Goal: Transaction & Acquisition: Purchase product/service

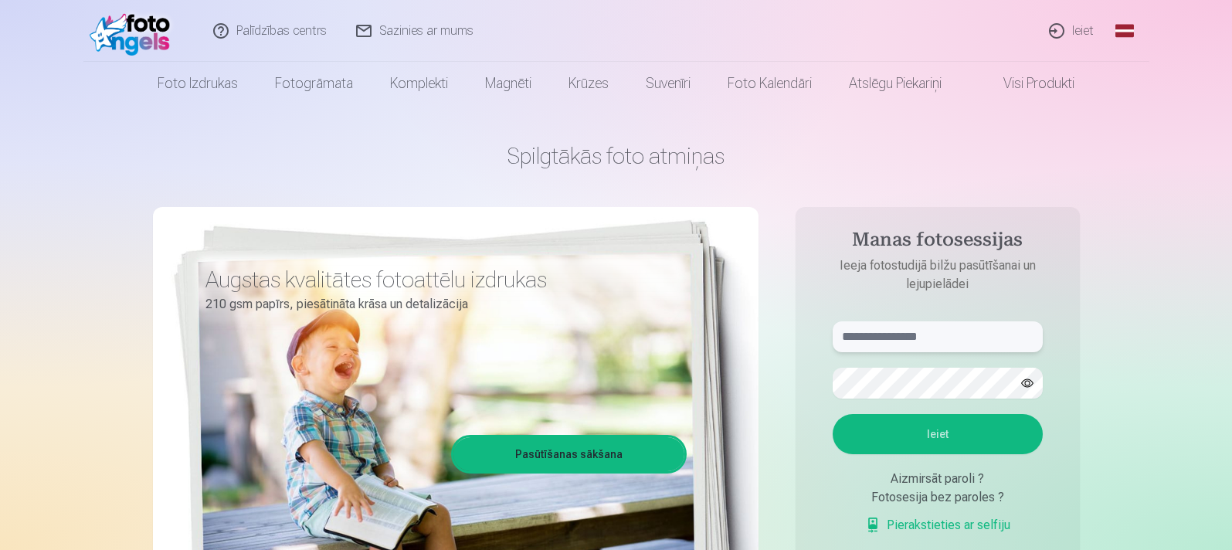
click at [952, 343] on input "text" at bounding box center [938, 336] width 210 height 31
type input "**********"
click at [941, 433] on button "Ieiet" at bounding box center [938, 434] width 210 height 40
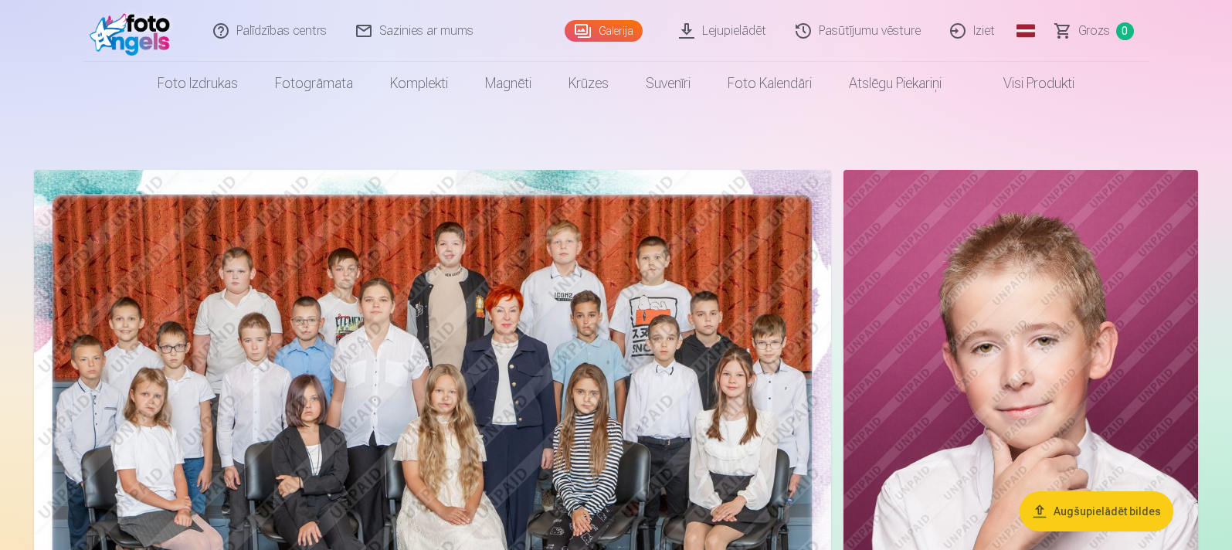
click at [565, 355] on img at bounding box center [432, 436] width 797 height 532
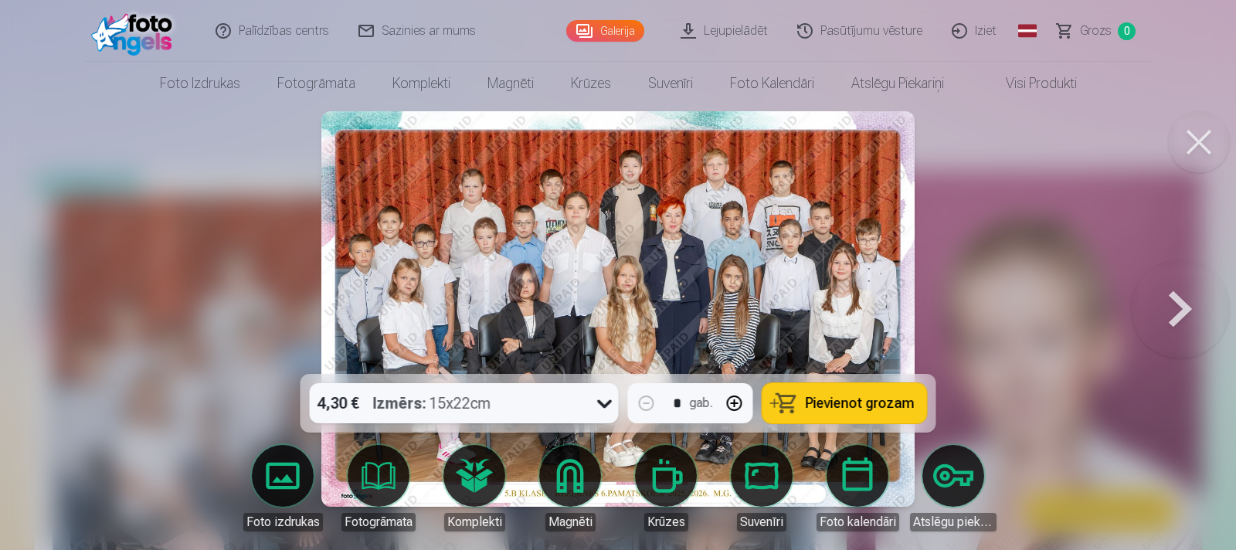
click at [605, 410] on icon at bounding box center [604, 403] width 25 height 25
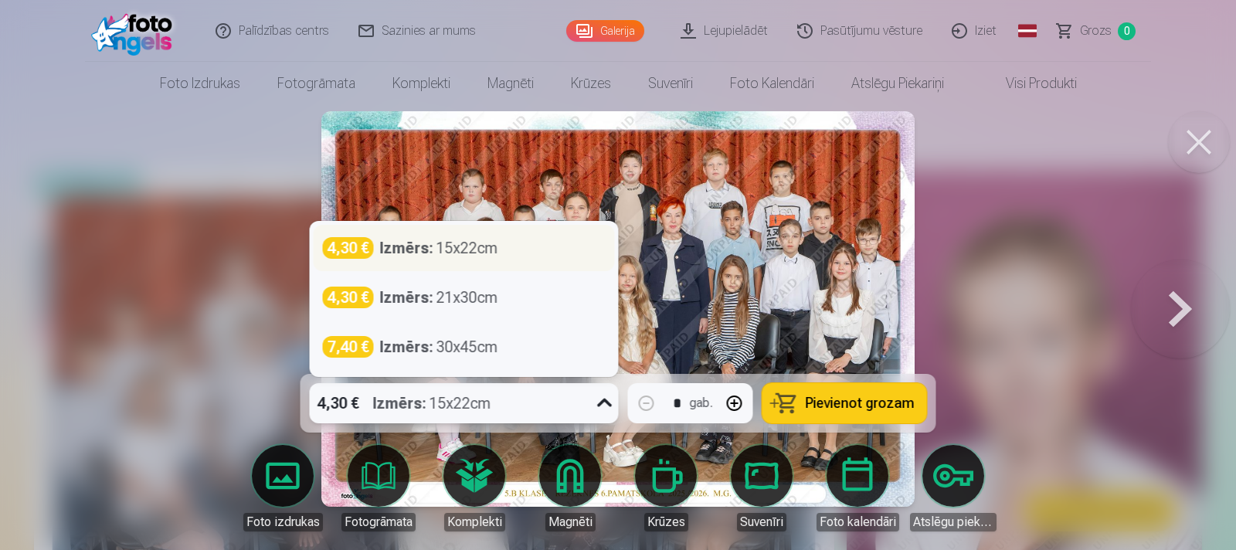
click at [504, 250] on div "4,30 € Izmērs : 15x22cm" at bounding box center [464, 248] width 283 height 22
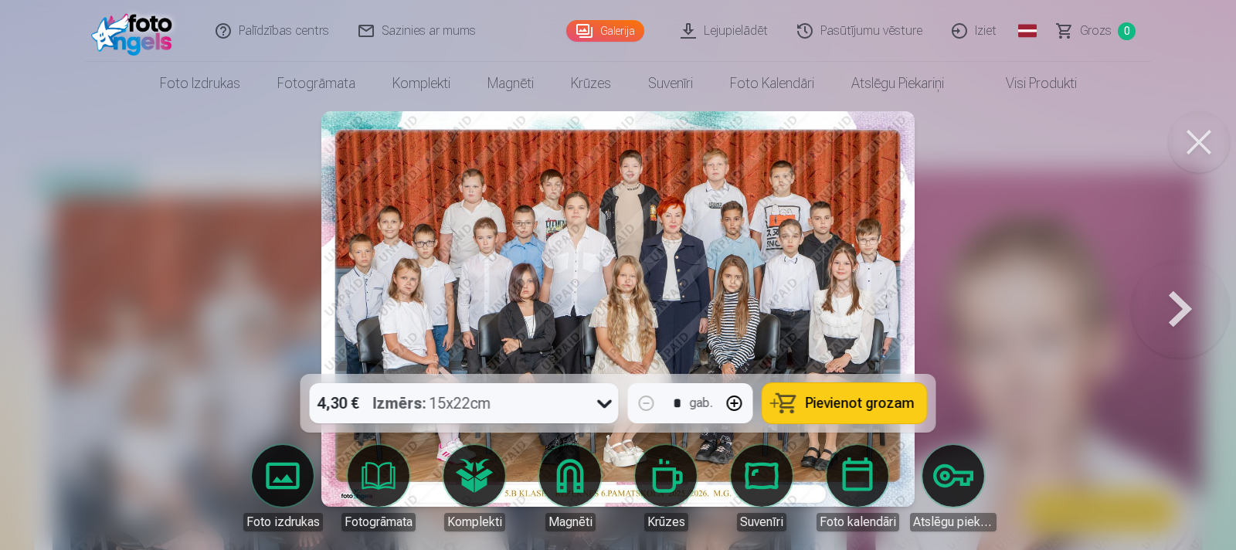
click at [854, 402] on span "Pievienot grozam" at bounding box center [860, 403] width 109 height 14
click at [1217, 153] on button at bounding box center [1199, 142] width 62 height 62
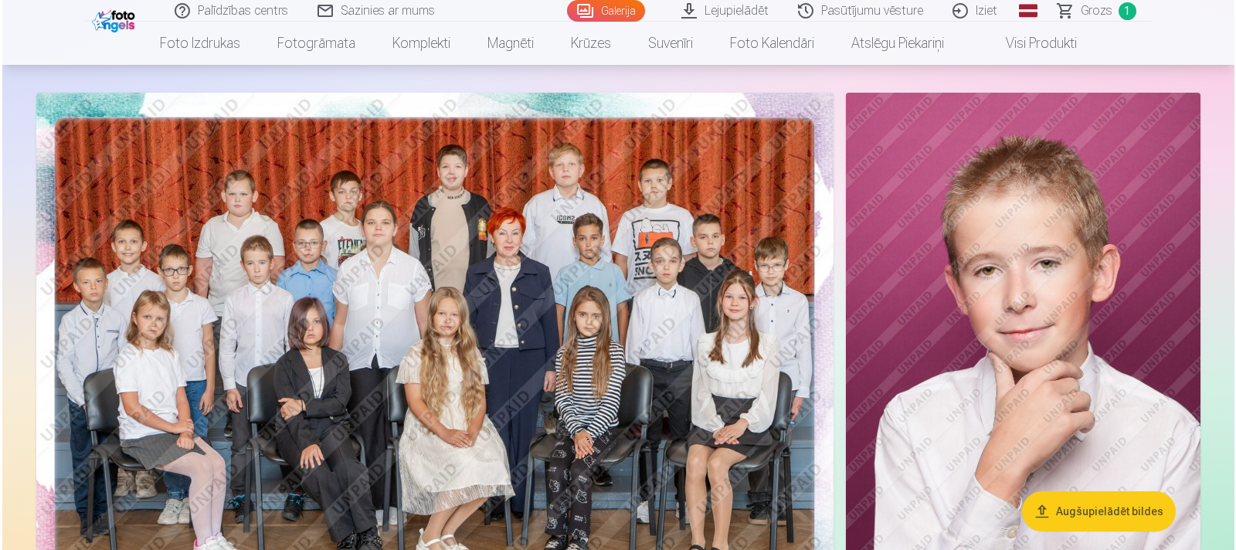
scroll to position [154, 0]
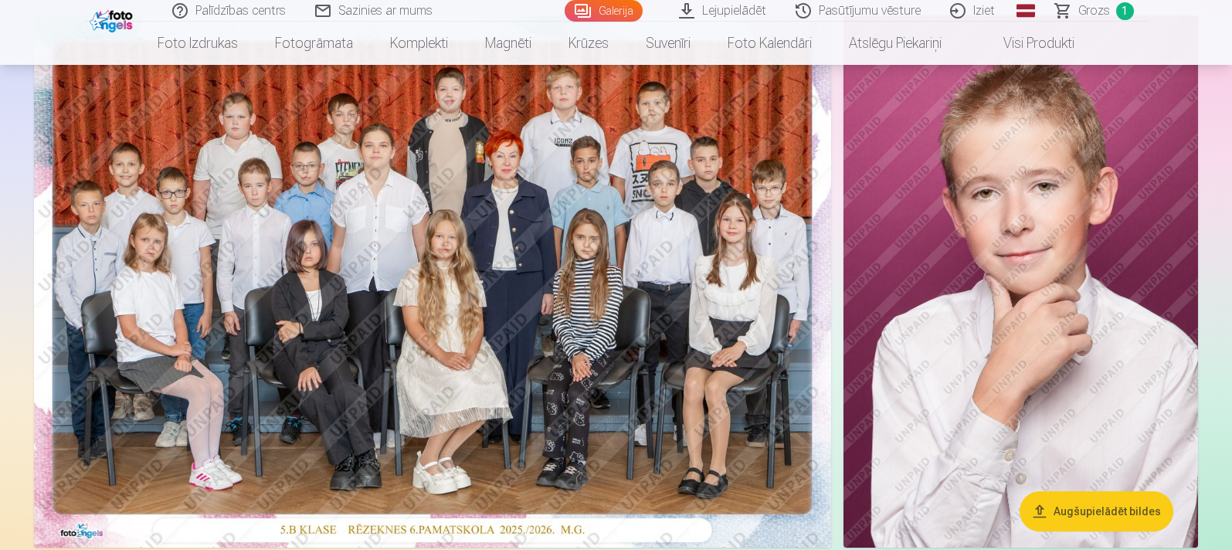
click at [1040, 307] on img at bounding box center [1020, 281] width 355 height 532
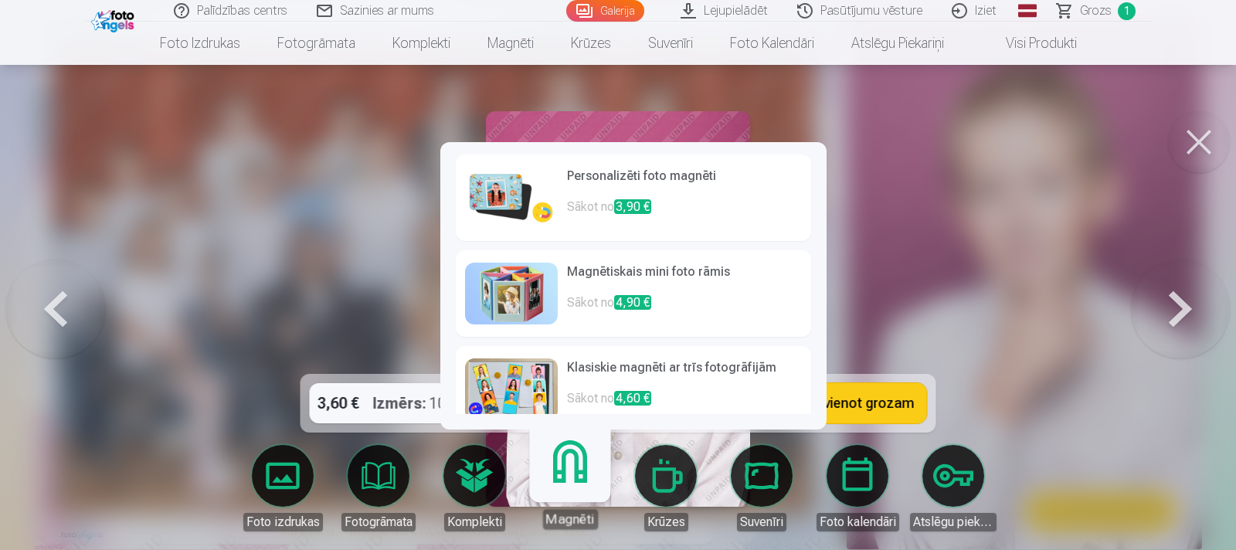
click at [581, 492] on link "Magnēti" at bounding box center [569, 481] width 95 height 95
click at [667, 180] on h6 "Personalizēti foto magnēti" at bounding box center [684, 182] width 235 height 31
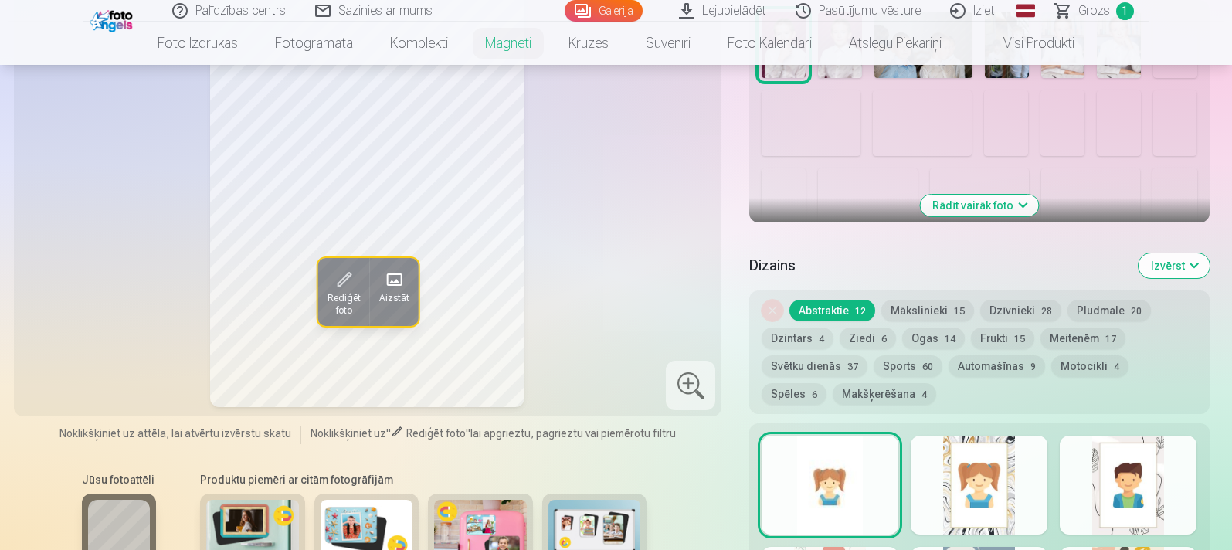
scroll to position [541, 0]
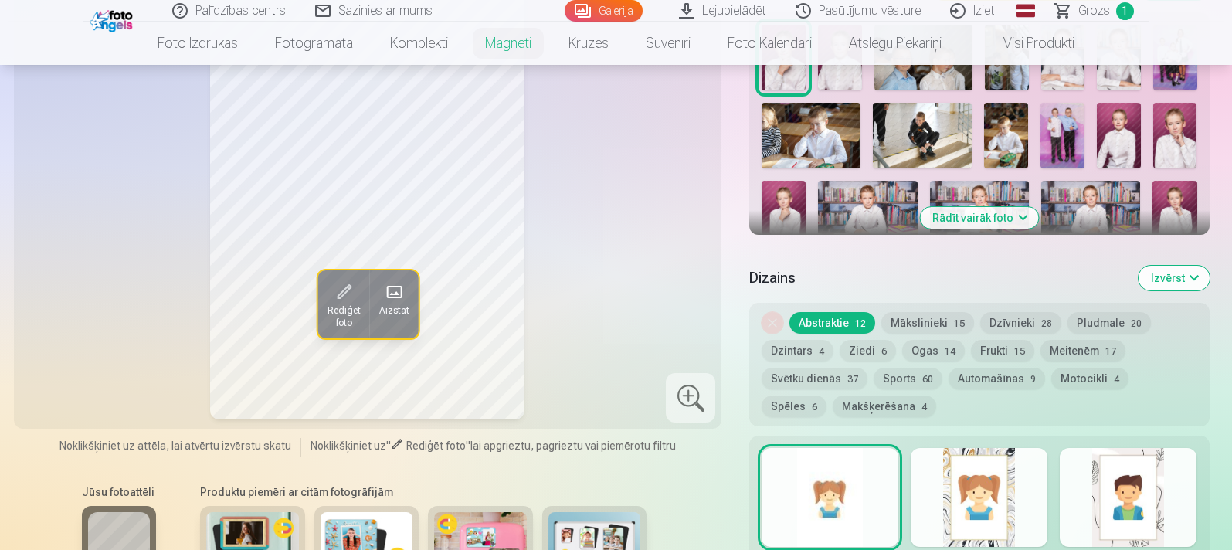
click at [982, 375] on button "Automašīnas 9" at bounding box center [997, 379] width 97 height 22
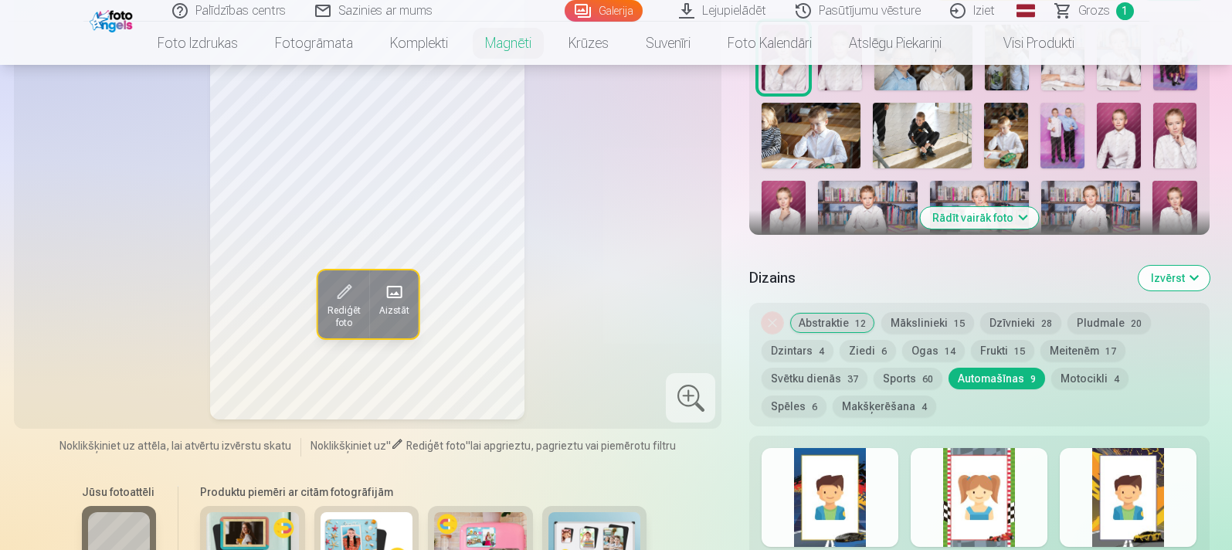
click at [840, 327] on button "Abstraktie 12" at bounding box center [832, 323] width 86 height 22
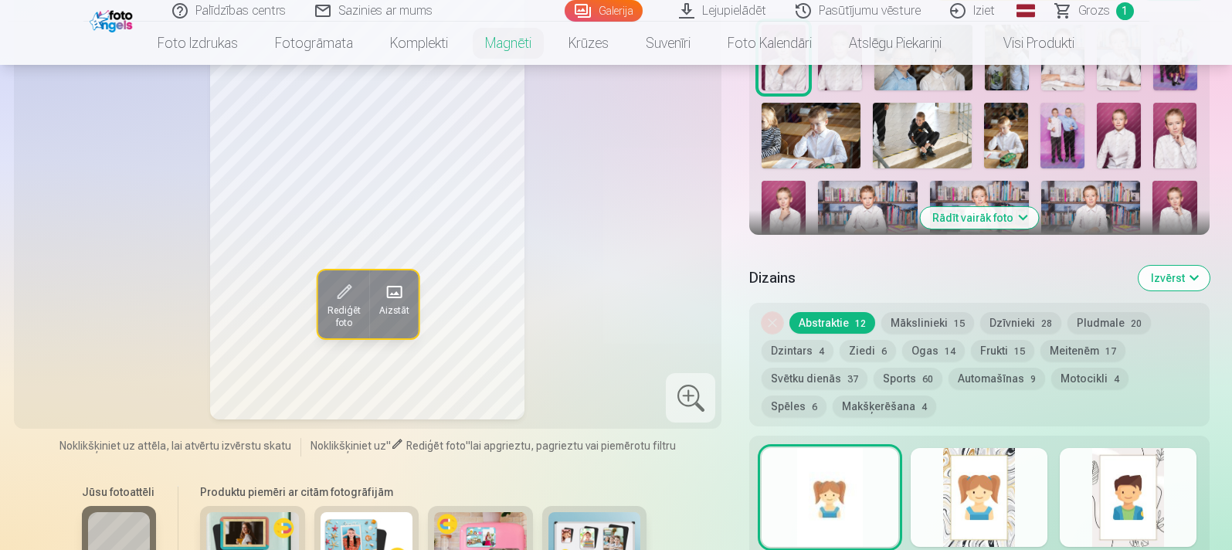
scroll to position [309, 0]
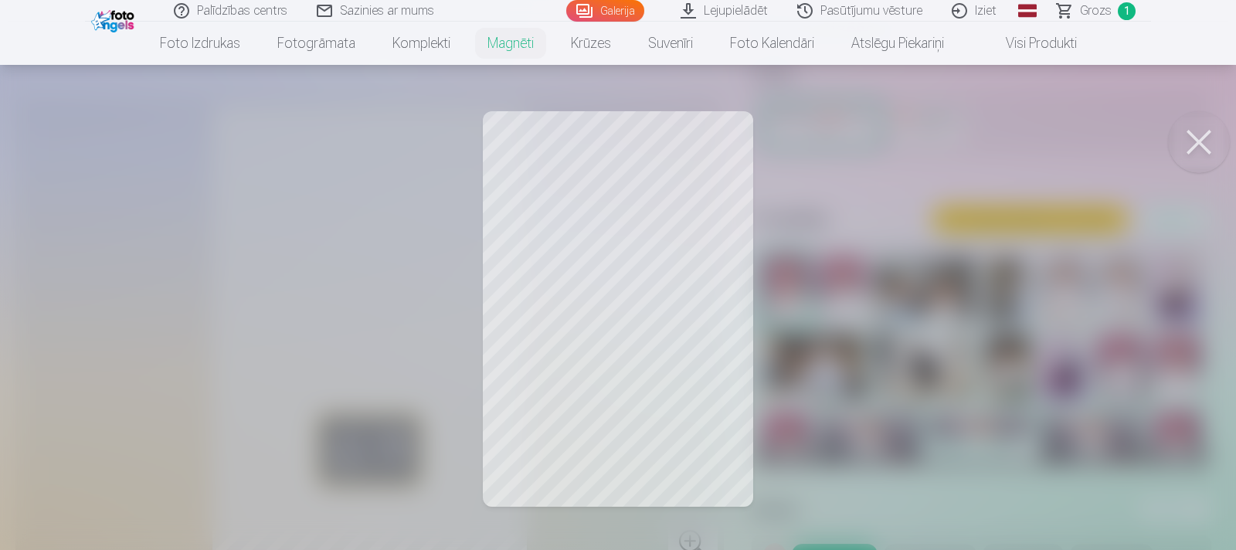
click at [619, 307] on div at bounding box center [618, 275] width 1236 height 550
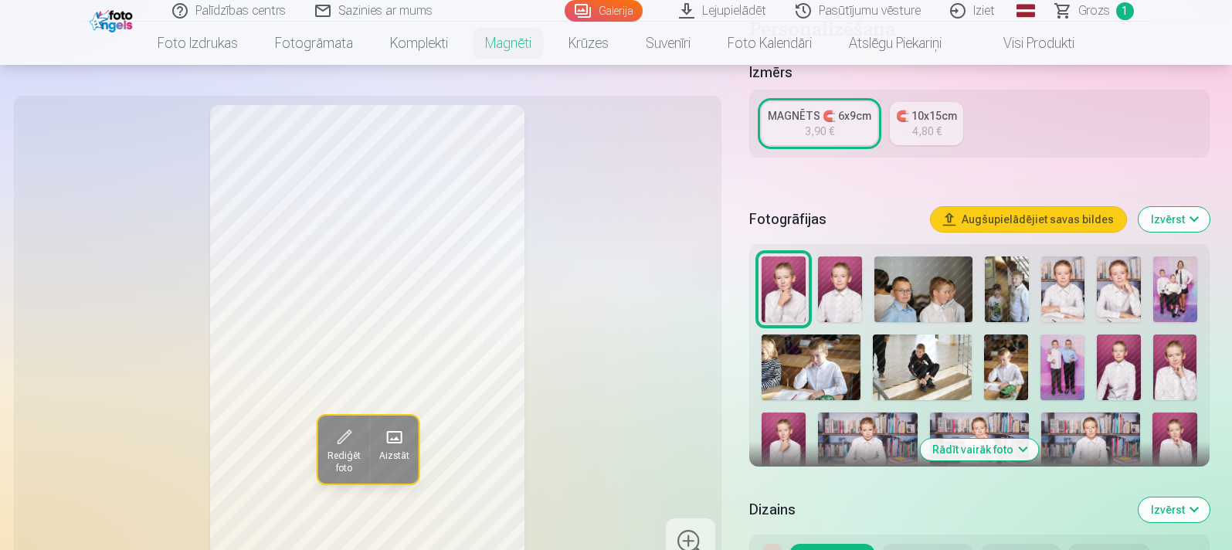
scroll to position [541, 0]
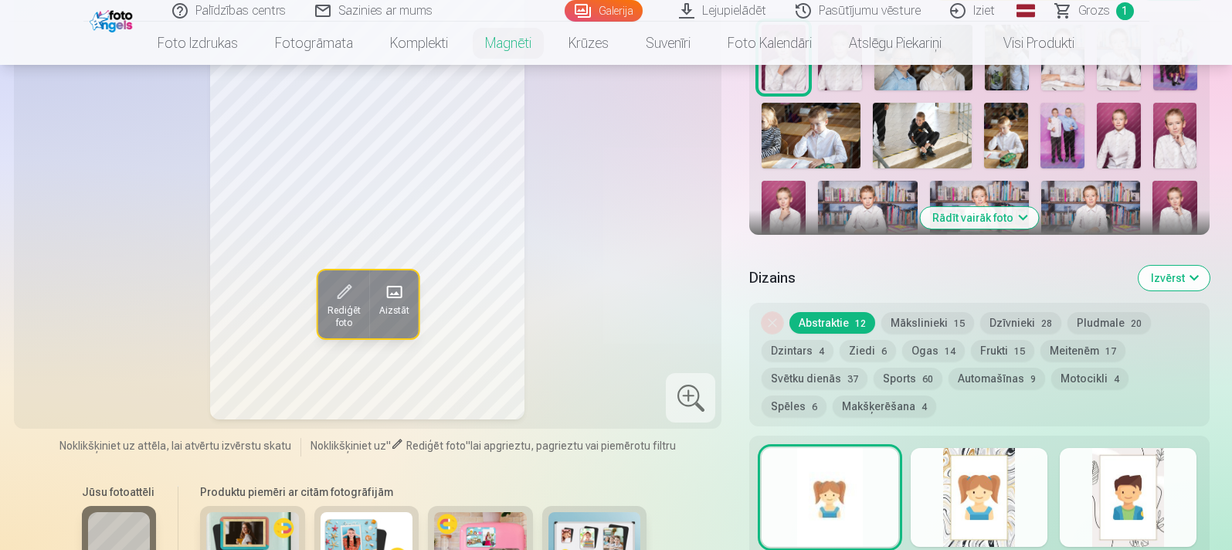
click at [969, 494] on div at bounding box center [979, 497] width 137 height 99
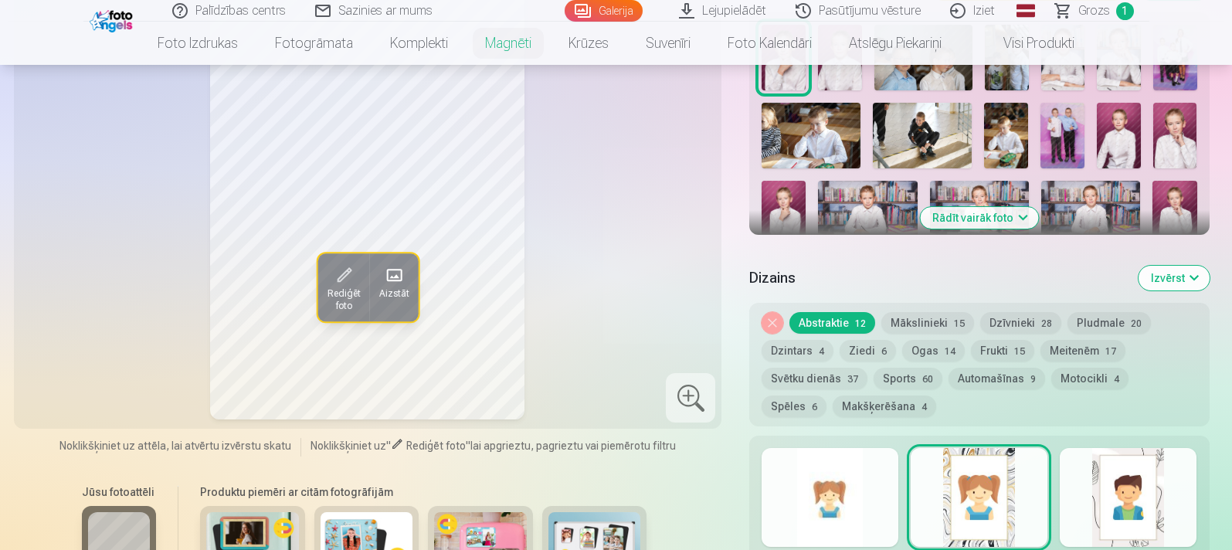
click at [865, 504] on div at bounding box center [830, 497] width 137 height 99
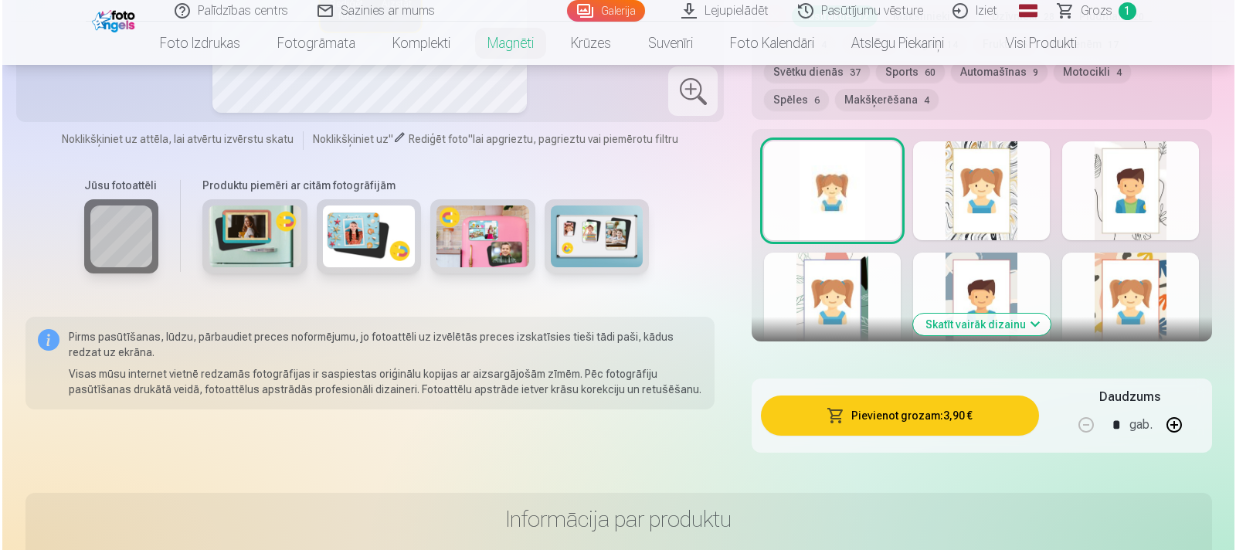
scroll to position [850, 0]
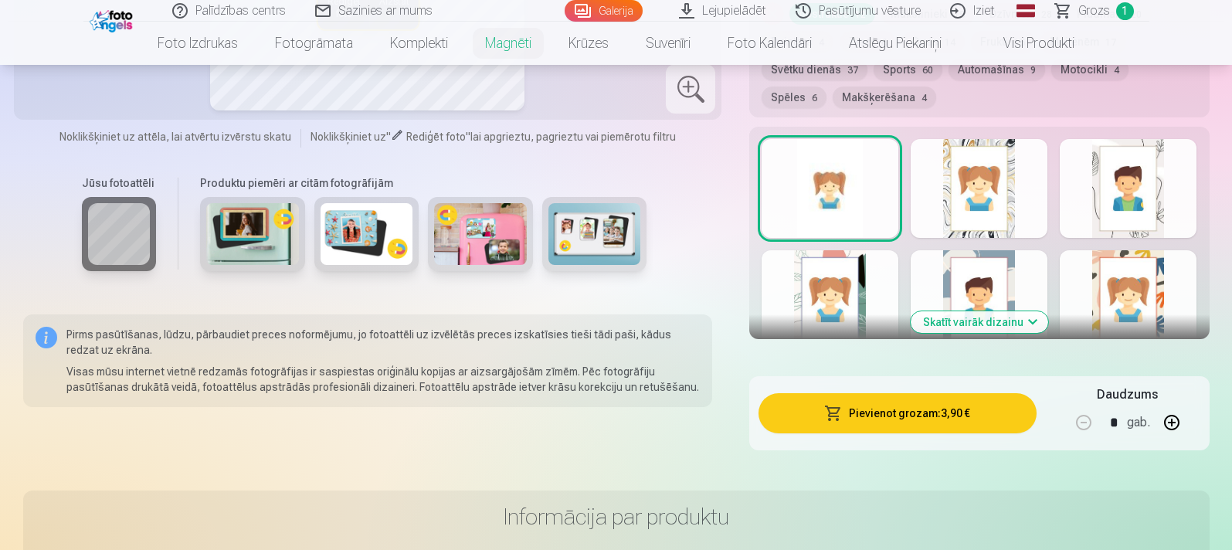
click at [923, 412] on button "Pievienot grozam : 3,90 €" at bounding box center [897, 413] width 277 height 40
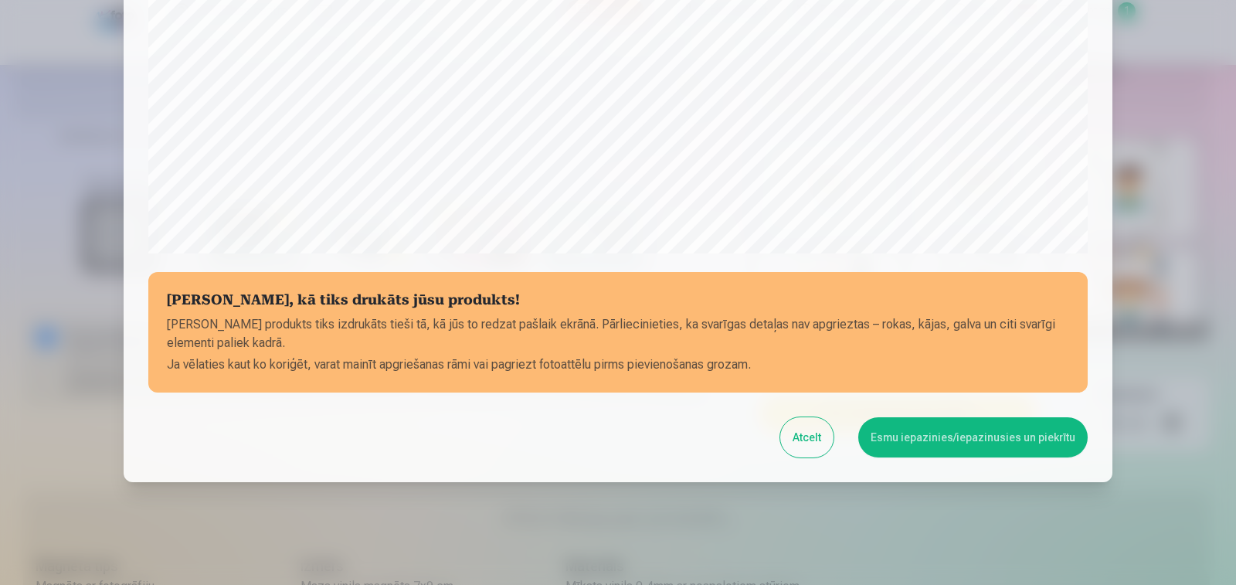
scroll to position [528, 0]
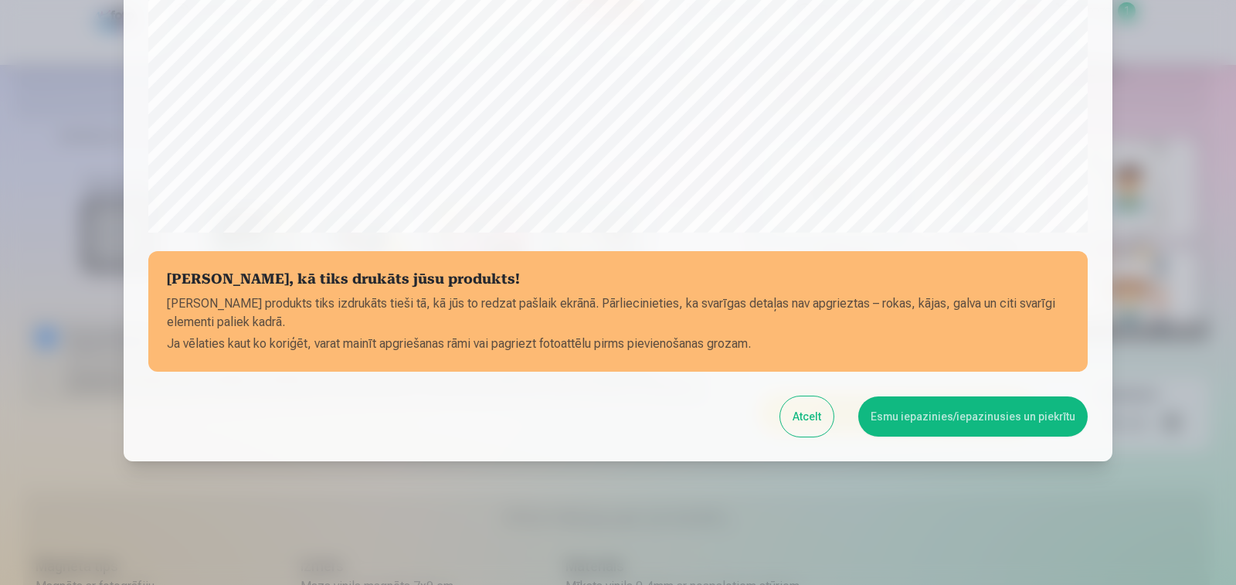
click at [813, 417] on button "Atcelt" at bounding box center [806, 416] width 53 height 40
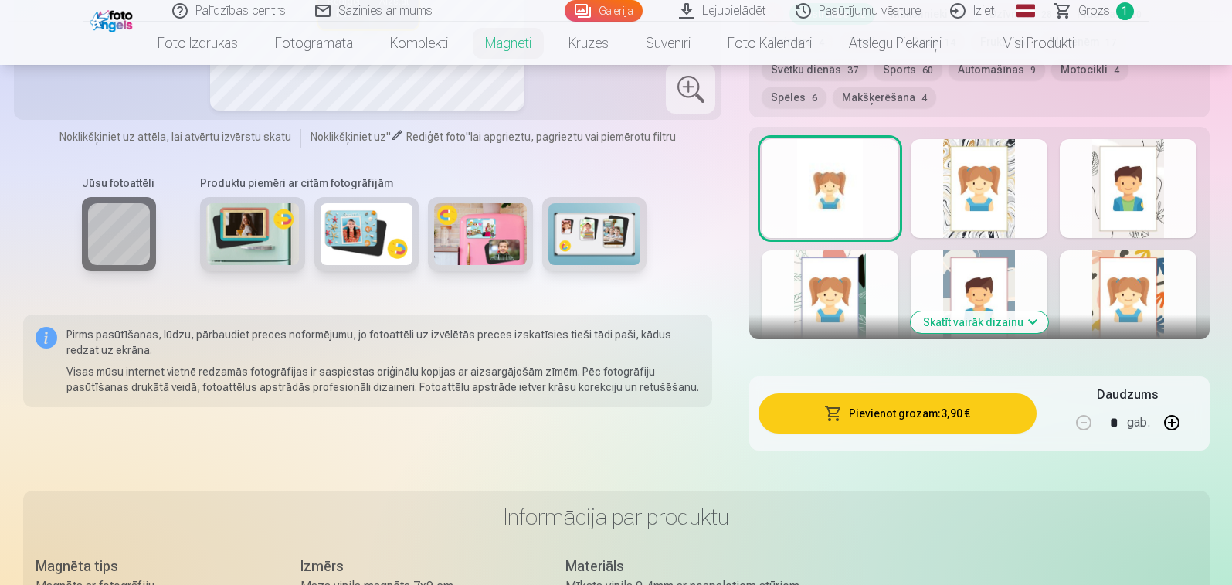
click at [892, 413] on button "Pievienot grozam : 3,90 €" at bounding box center [897, 413] width 277 height 40
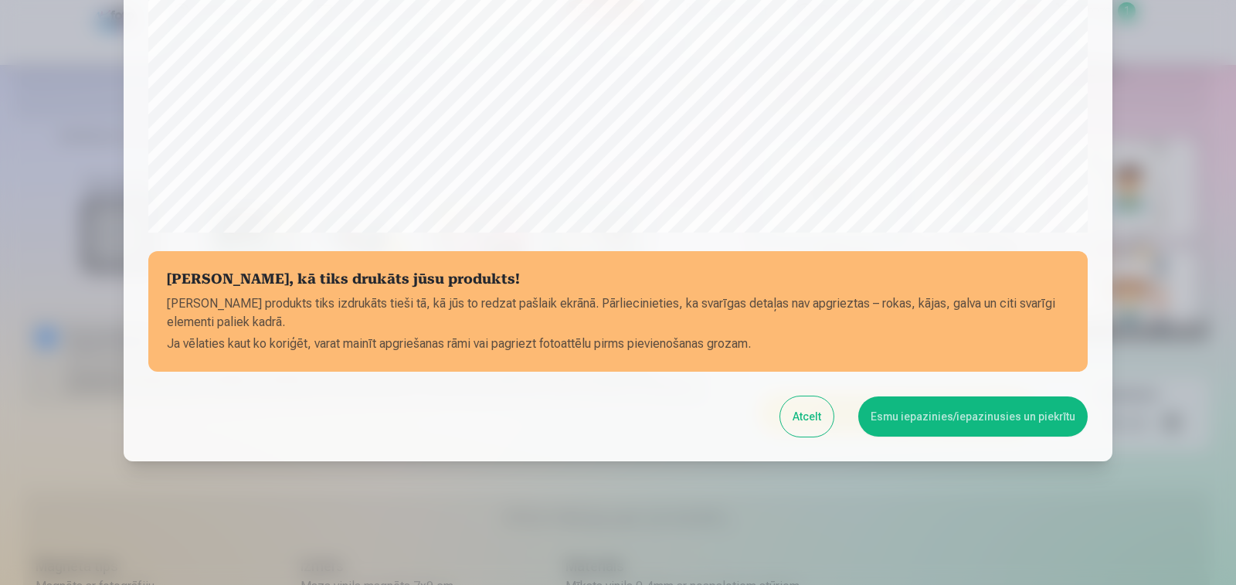
click at [806, 415] on button "Atcelt" at bounding box center [806, 416] width 53 height 40
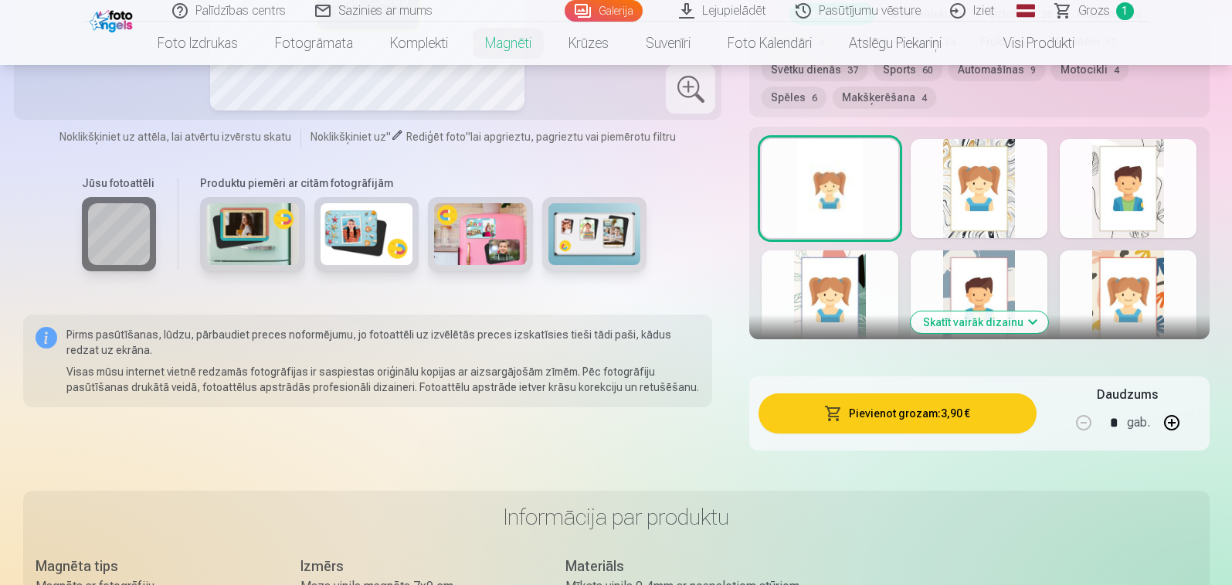
scroll to position [309, 0]
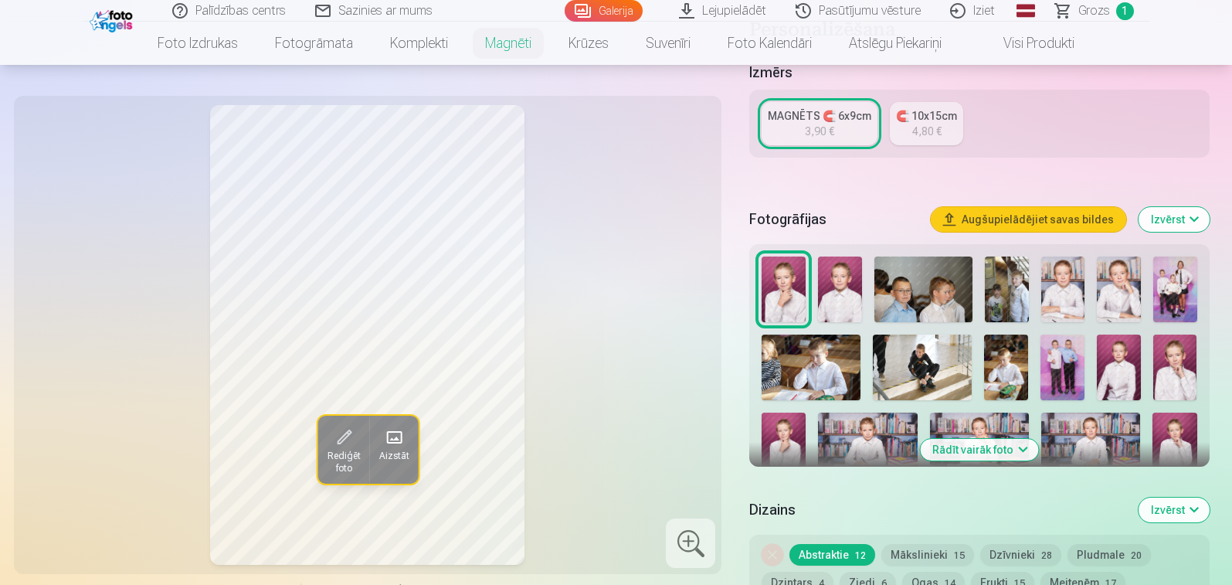
click at [847, 302] on img at bounding box center [840, 289] width 44 height 66
click at [1118, 378] on img at bounding box center [1119, 367] width 44 height 66
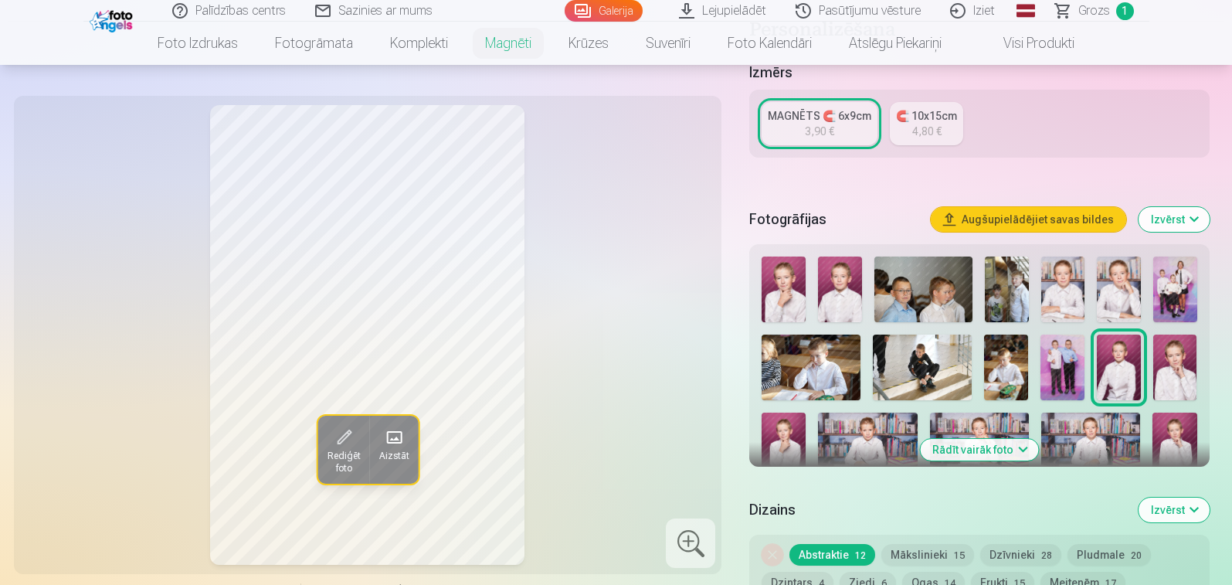
click at [1057, 300] on img at bounding box center [1063, 289] width 44 height 66
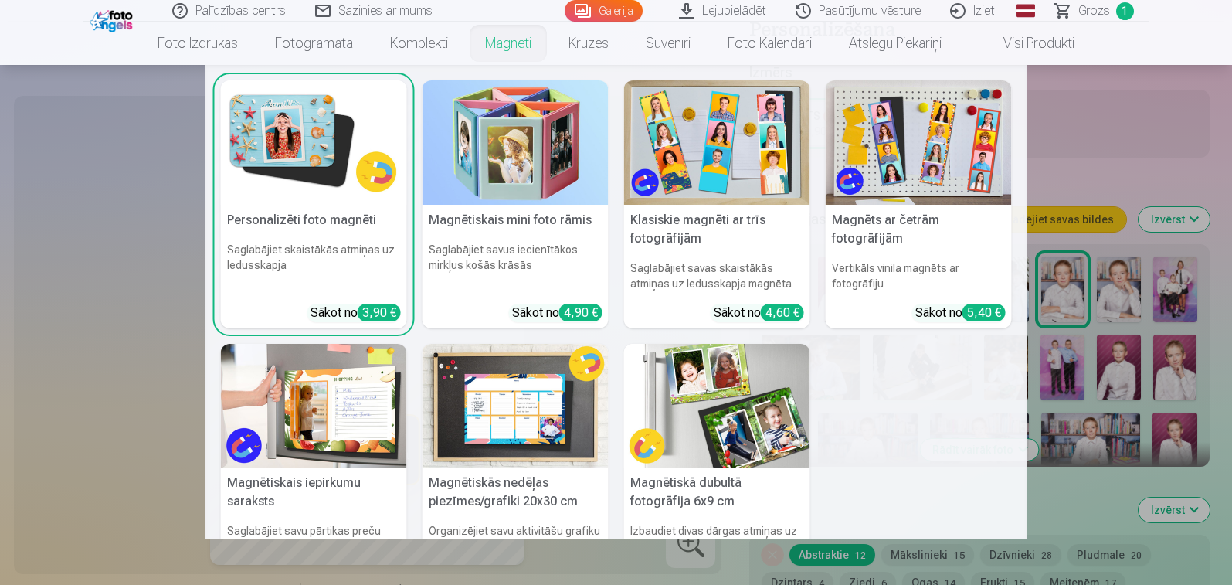
click at [1135, 151] on nav "Personalizēti foto magnēti Saglabājiet skaistākās atmiņas uz ledusskapja Sākot …" at bounding box center [616, 301] width 1232 height 473
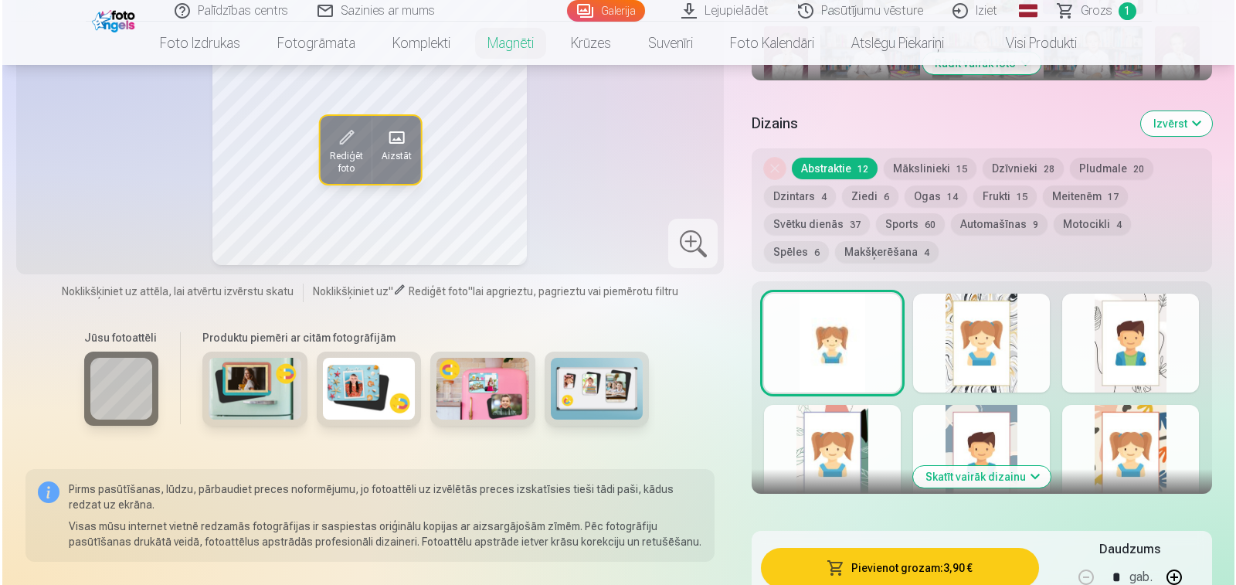
scroll to position [927, 0]
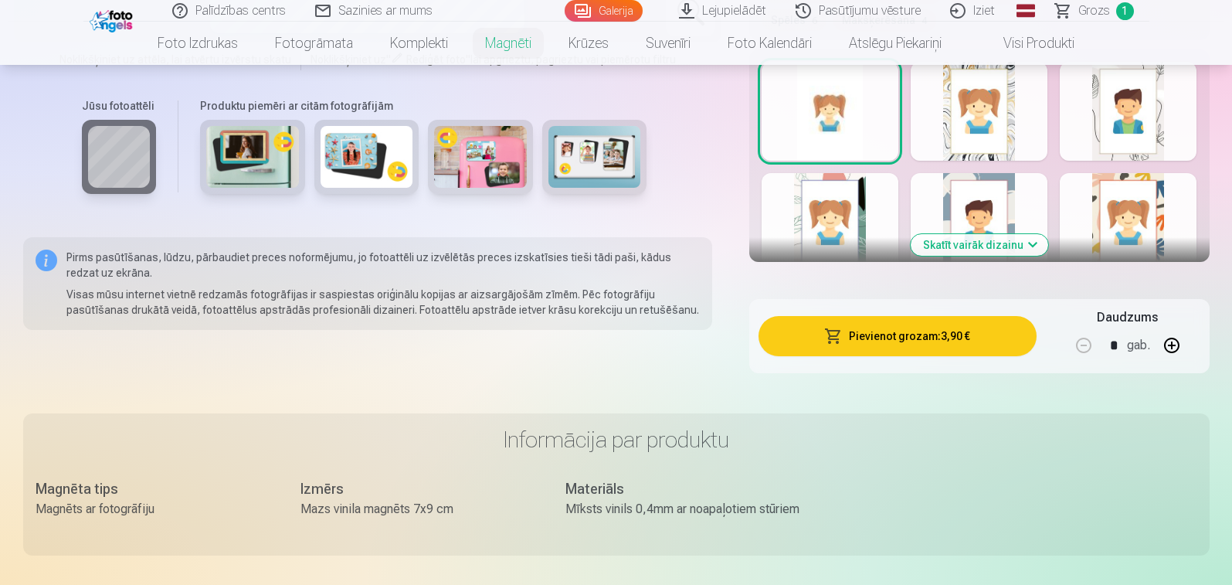
click at [955, 335] on button "Pievienot grozam : 3,90 €" at bounding box center [897, 336] width 277 height 40
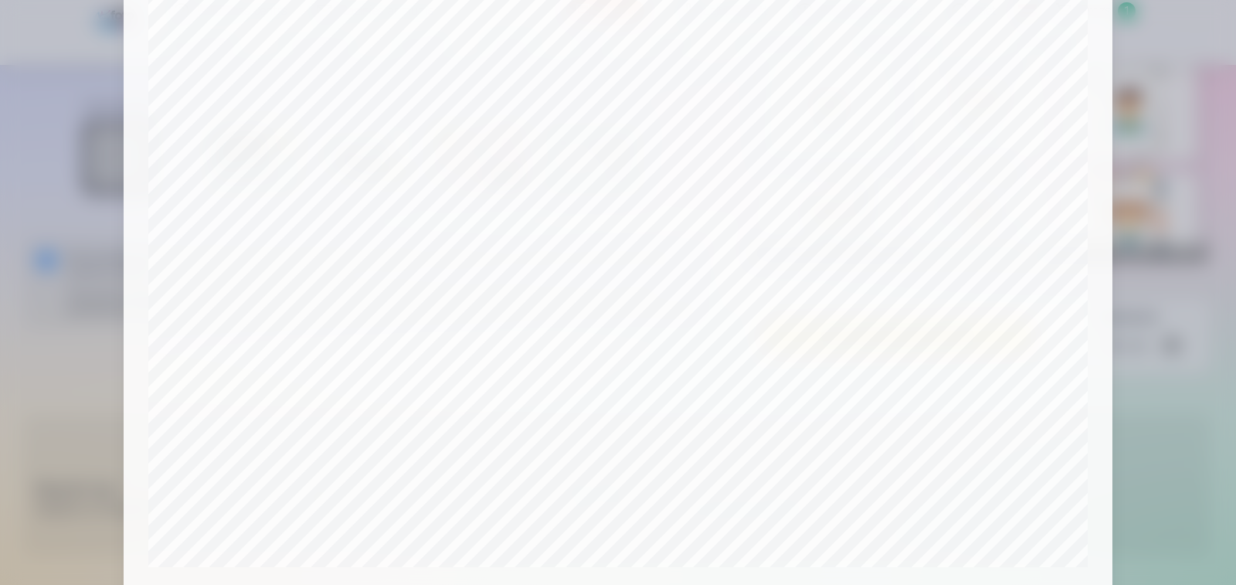
scroll to position [0, 0]
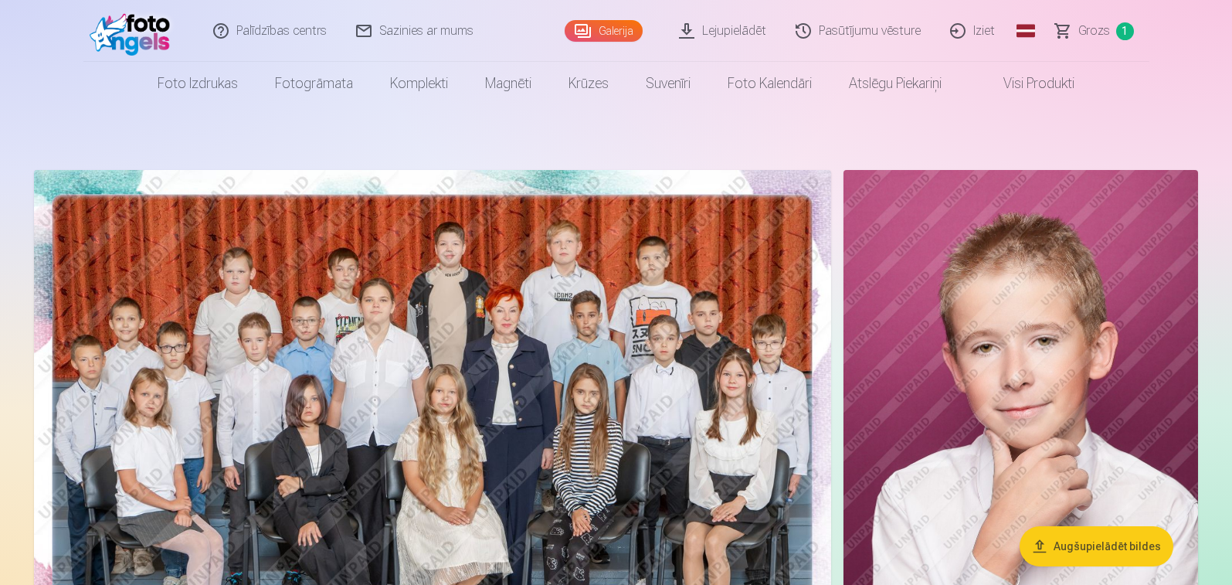
click at [985, 29] on link "Iziet" at bounding box center [973, 31] width 74 height 62
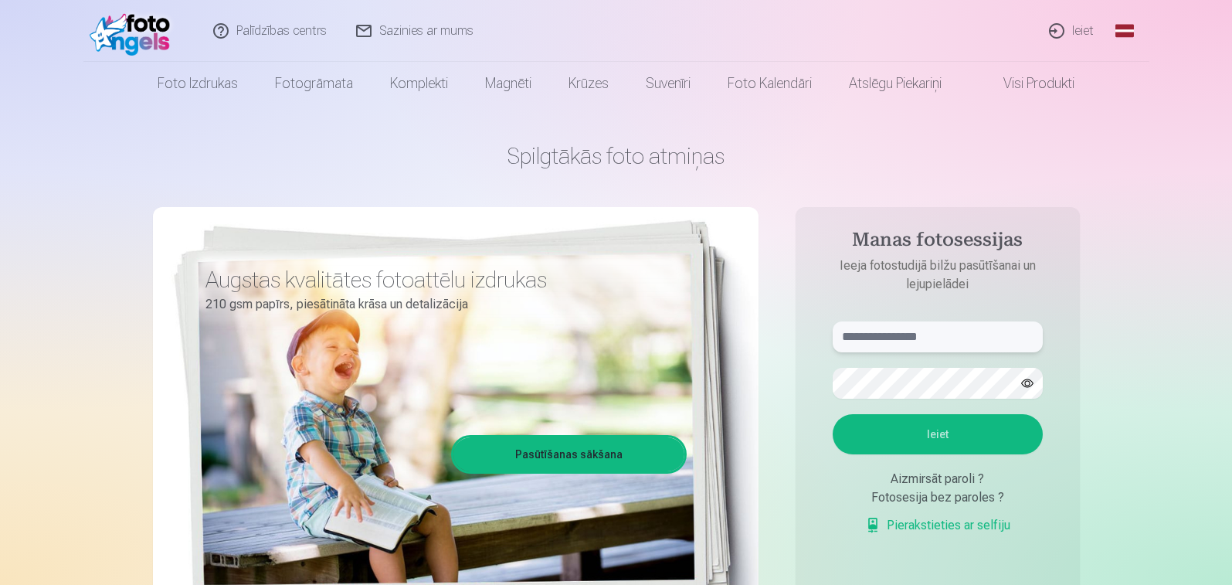
click at [957, 338] on input "text" at bounding box center [938, 336] width 210 height 31
type input "**********"
click at [938, 440] on button "Ieiet" at bounding box center [938, 434] width 210 height 40
